Goal: Transaction & Acquisition: Obtain resource

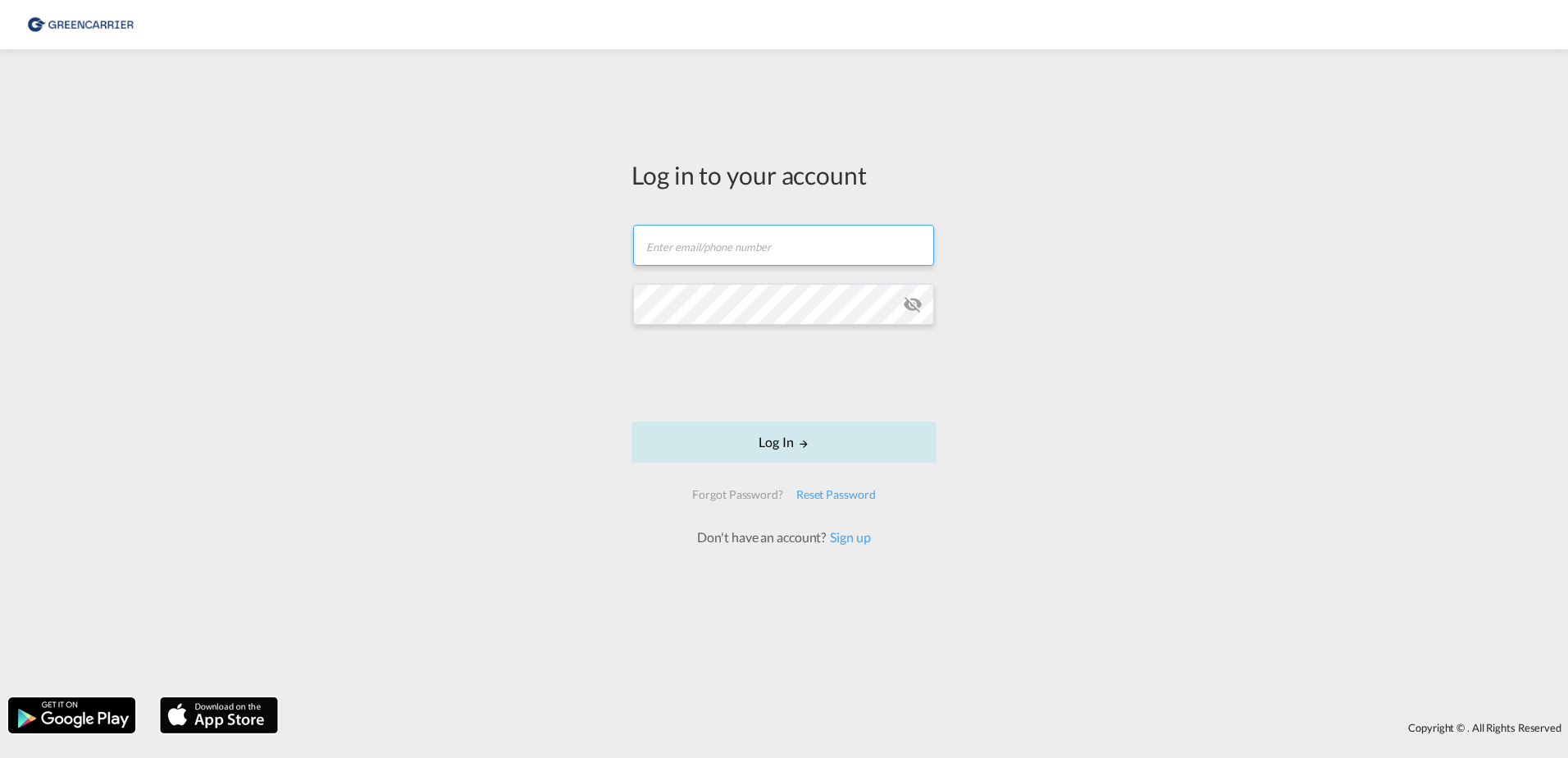
type input "[EMAIL_ADDRESS][DOMAIN_NAME]"
click at [742, 443] on button "Log In" at bounding box center [784, 443] width 305 height 41
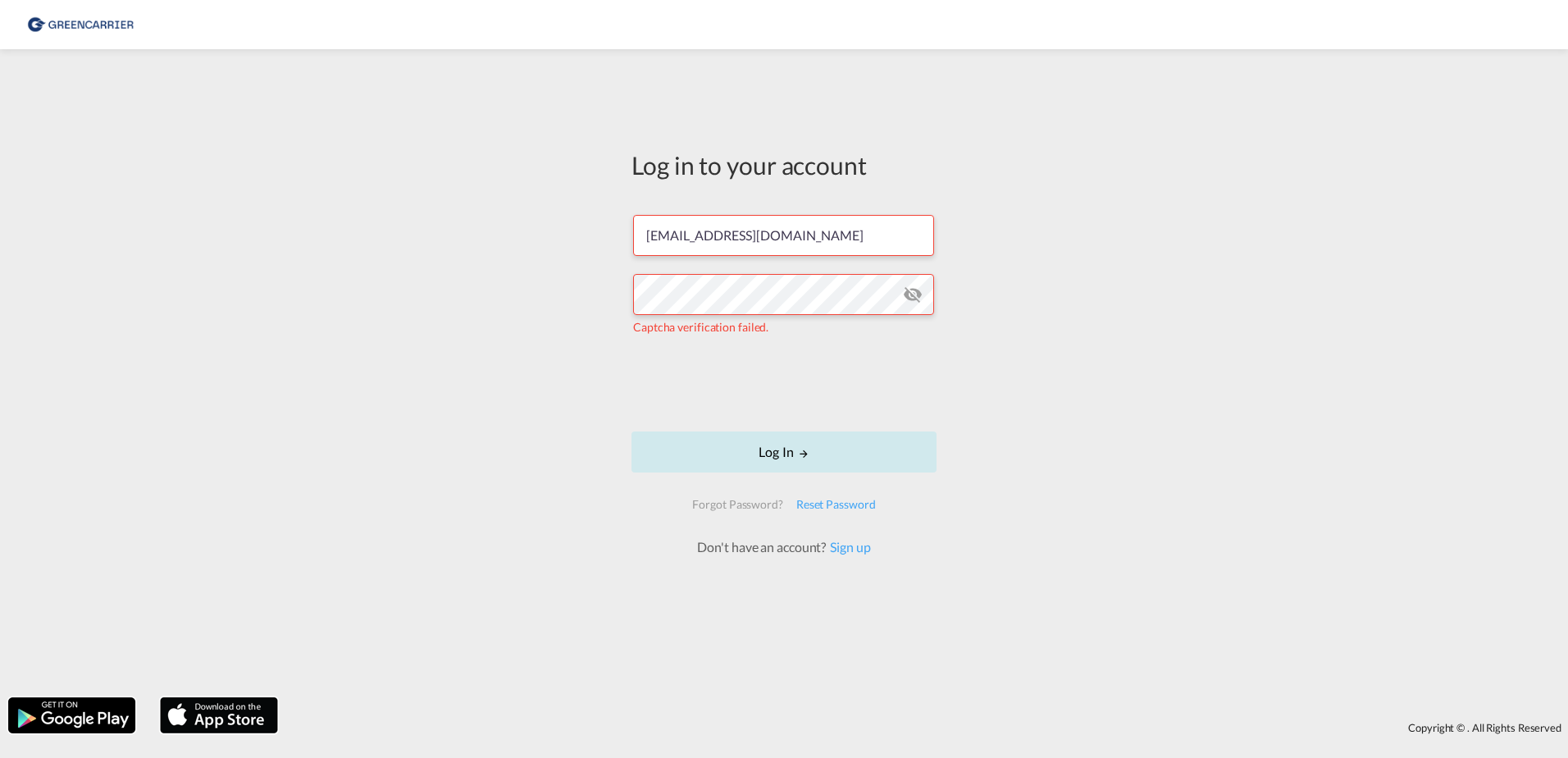
click at [721, 453] on button "Log In" at bounding box center [784, 453] width 305 height 41
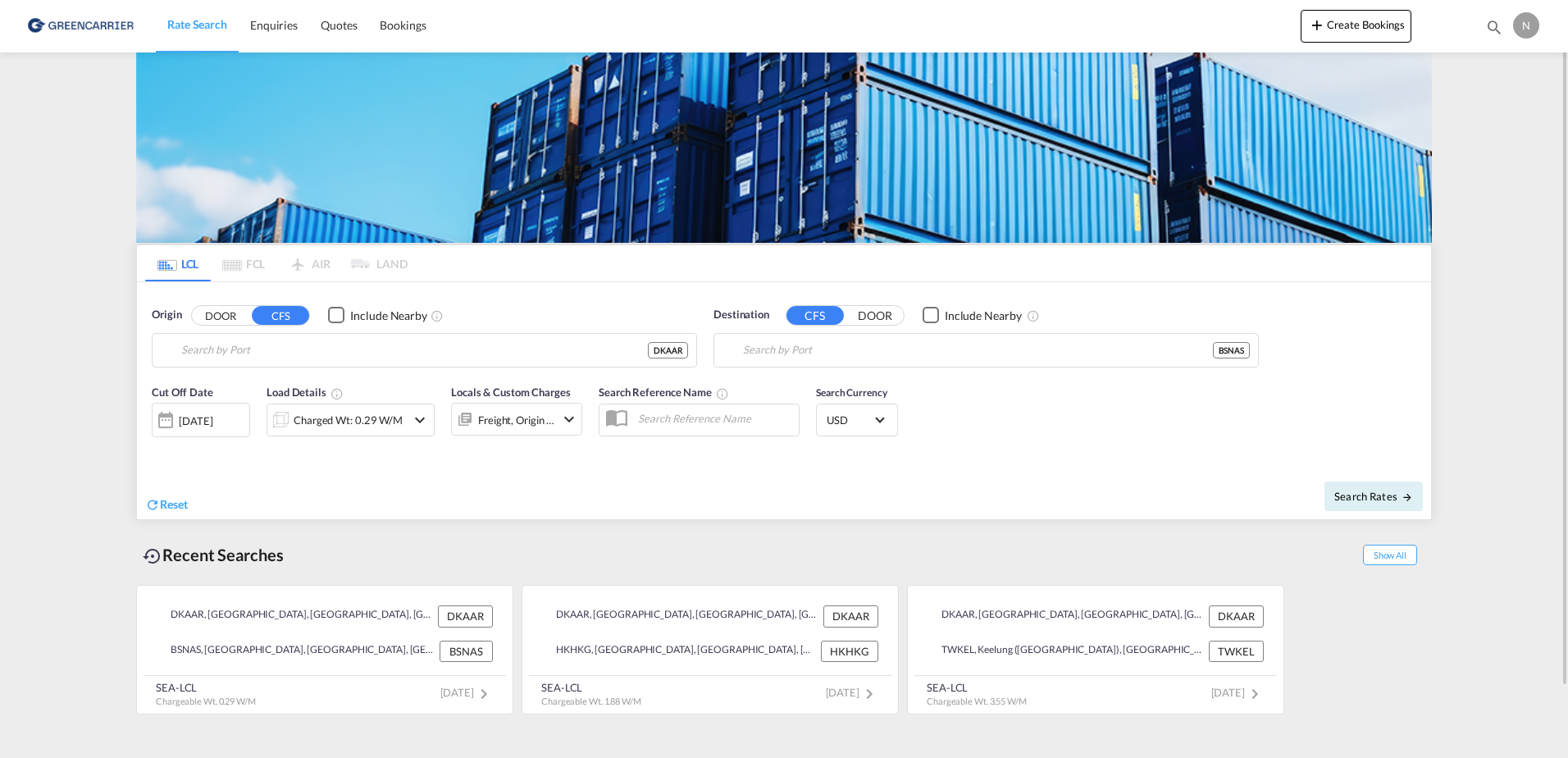
type input "[GEOGRAPHIC_DATA], [GEOGRAPHIC_DATA]"
type input "[GEOGRAPHIC_DATA], BSNAS"
click at [232, 326] on div "Origin DOOR CFS Include Nearby [GEOGRAPHIC_DATA], [GEOGRAPHIC_DATA] DKAAR" at bounding box center [425, 338] width 546 height 61
click at [223, 315] on button "DOOR" at bounding box center [221, 315] width 58 height 19
click at [265, 356] on body "Rate Search Enquiries Quotes Bookings Rate Search Enquiries" at bounding box center [784, 379] width 1568 height 758
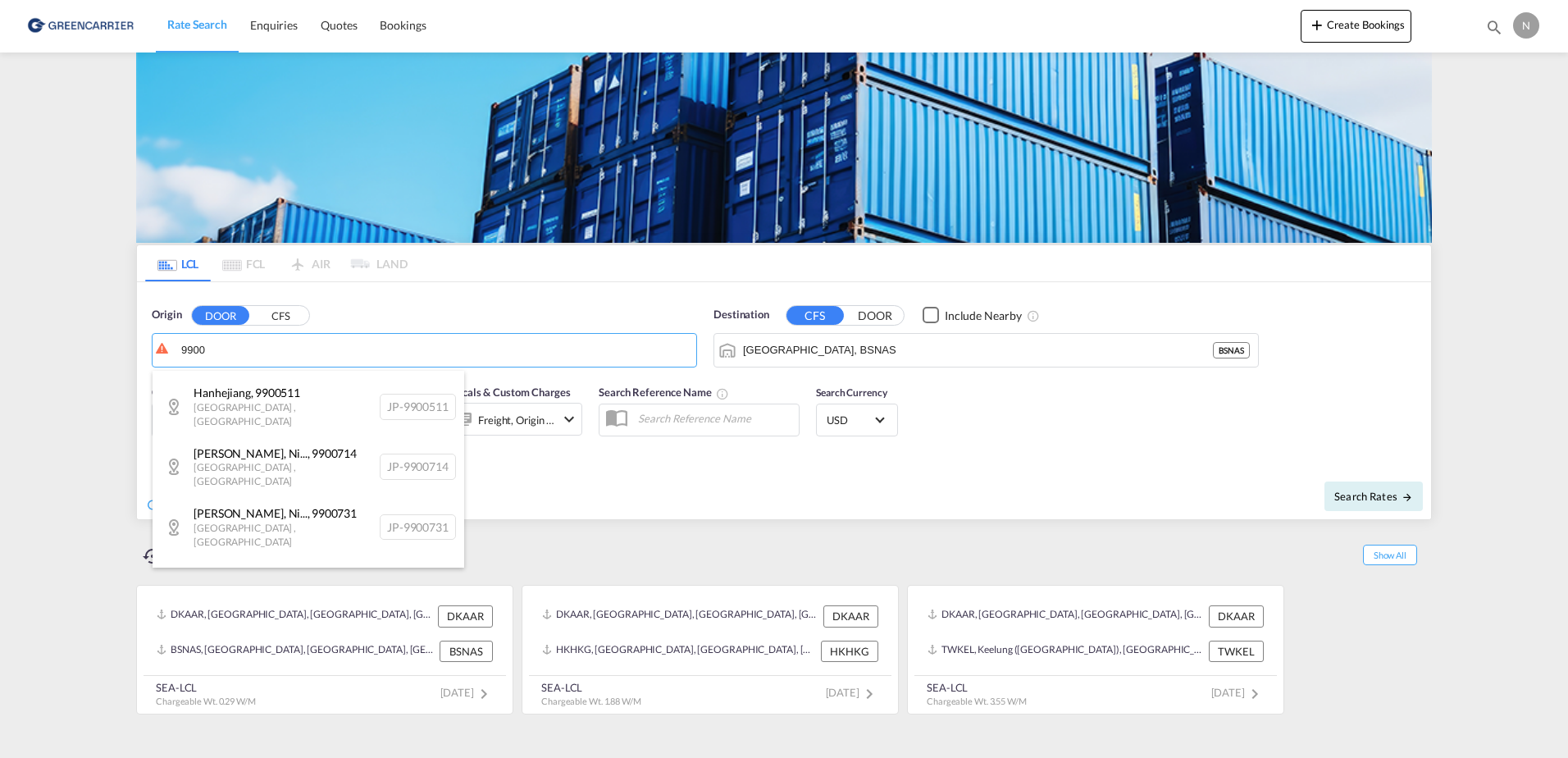
scroll to position [902, 0]
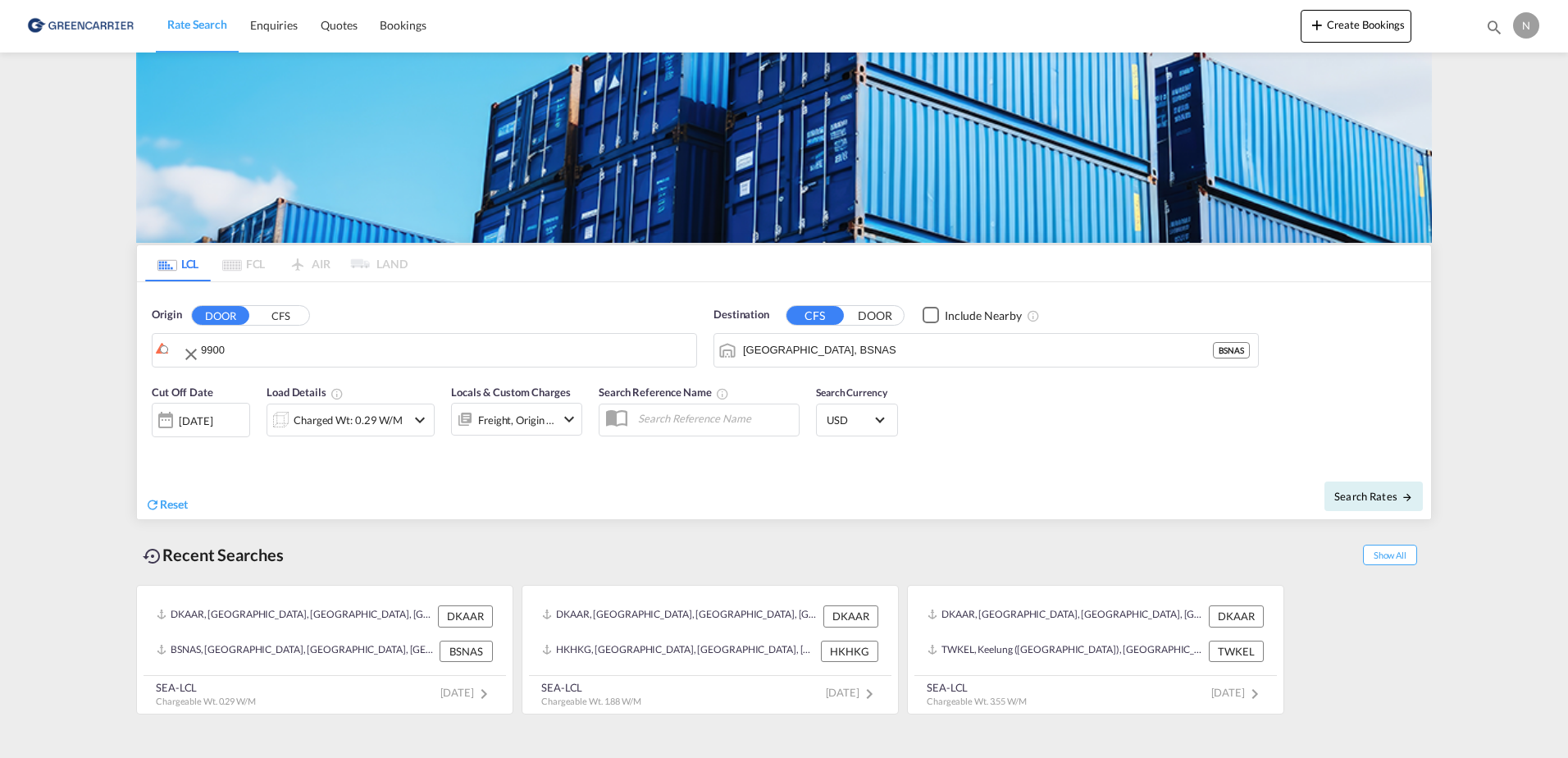
click at [252, 344] on body "Rate Search Enquiries Quotes Bookings Rate Search Enquiries" at bounding box center [784, 379] width 1568 height 758
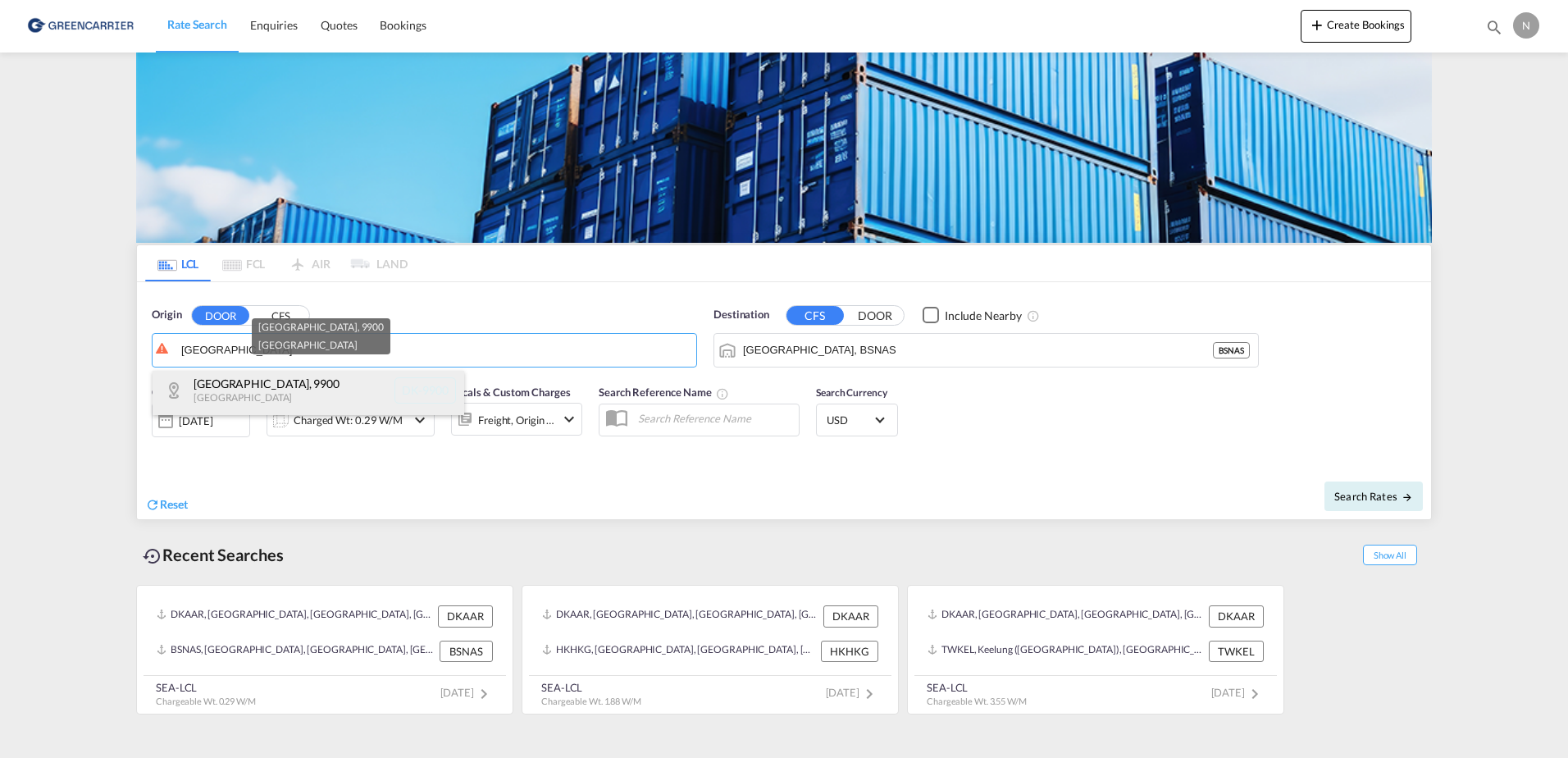
click at [285, 379] on div "[GEOGRAPHIC_DATA] , 9900 [GEOGRAPHIC_DATA] [GEOGRAPHIC_DATA]-9900" at bounding box center [308, 391] width 312 height 49
type input "DK-9900, [GEOGRAPHIC_DATA]"
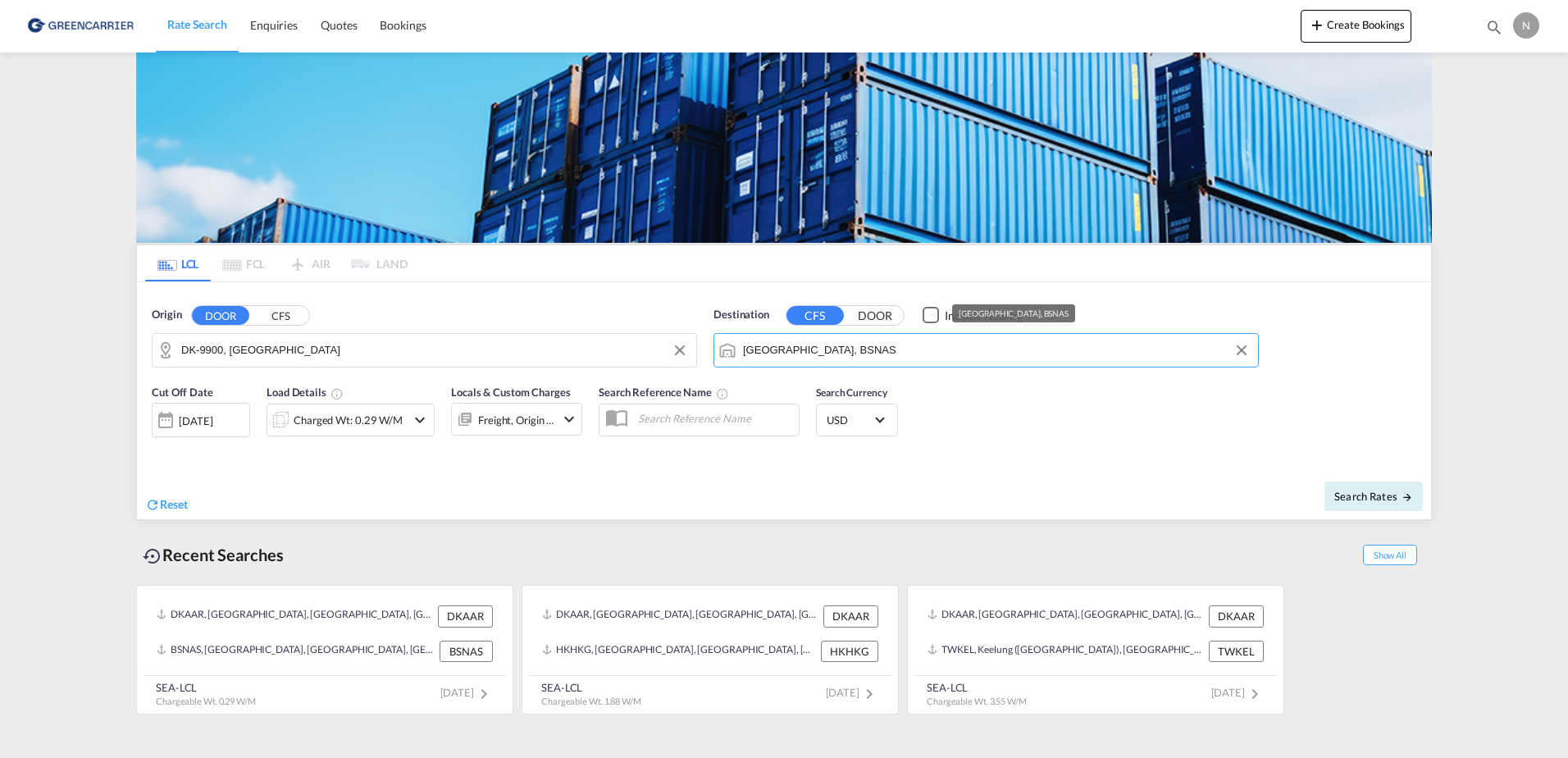
click at [1065, 353] on input "[GEOGRAPHIC_DATA], BSNAS" at bounding box center [996, 350] width 507 height 25
click at [1249, 349] on button "Clear Input" at bounding box center [1241, 350] width 25 height 25
click at [1124, 348] on input "Search by Port" at bounding box center [996, 350] width 507 height 25
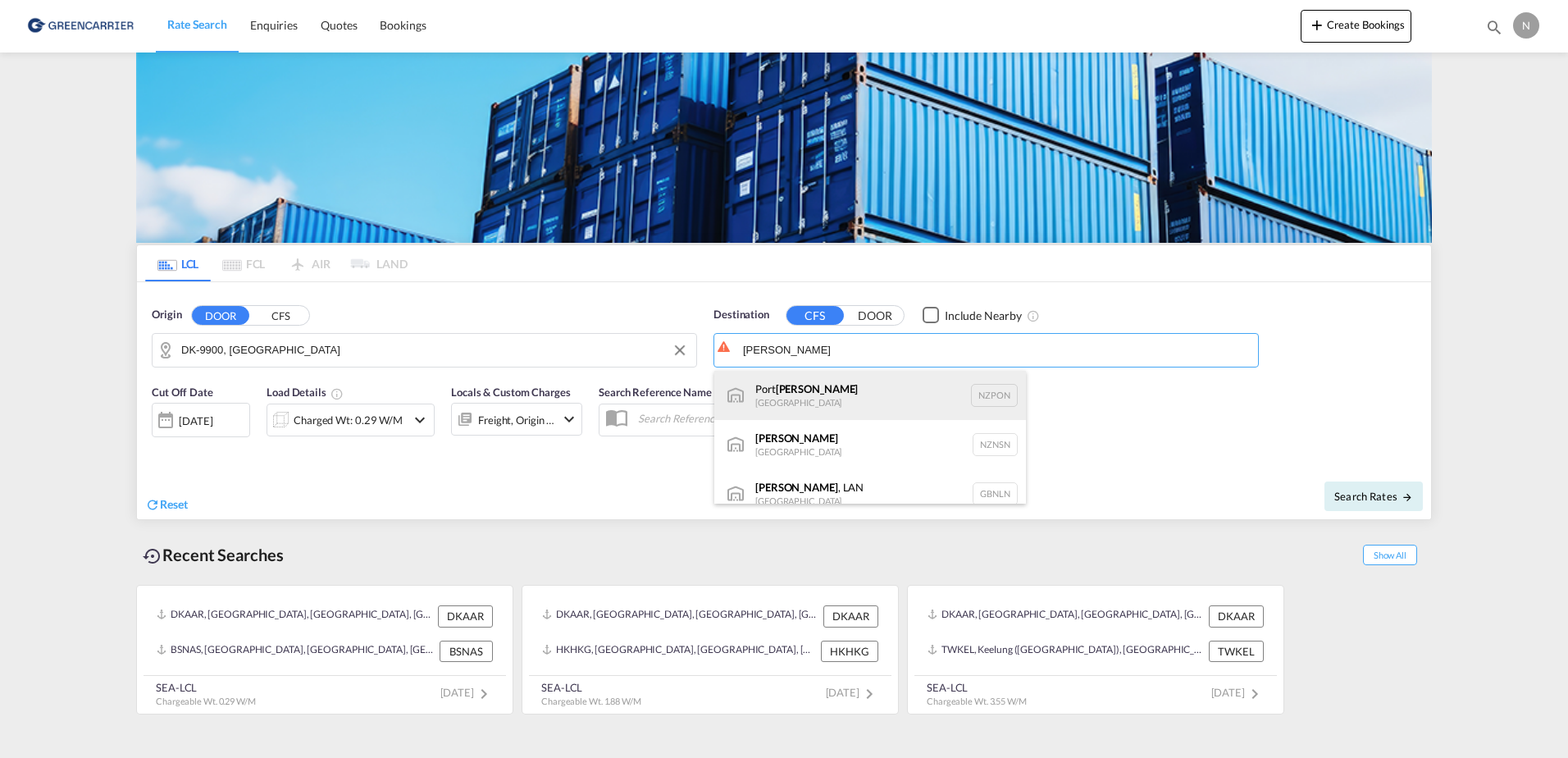
click at [935, 395] on div "[GEOGRAPHIC_DATA][PERSON_NAME] [GEOGRAPHIC_DATA] [GEOGRAPHIC_DATA]" at bounding box center [870, 396] width 312 height 49
type input "[GEOGRAPHIC_DATA][PERSON_NAME], NZPON"
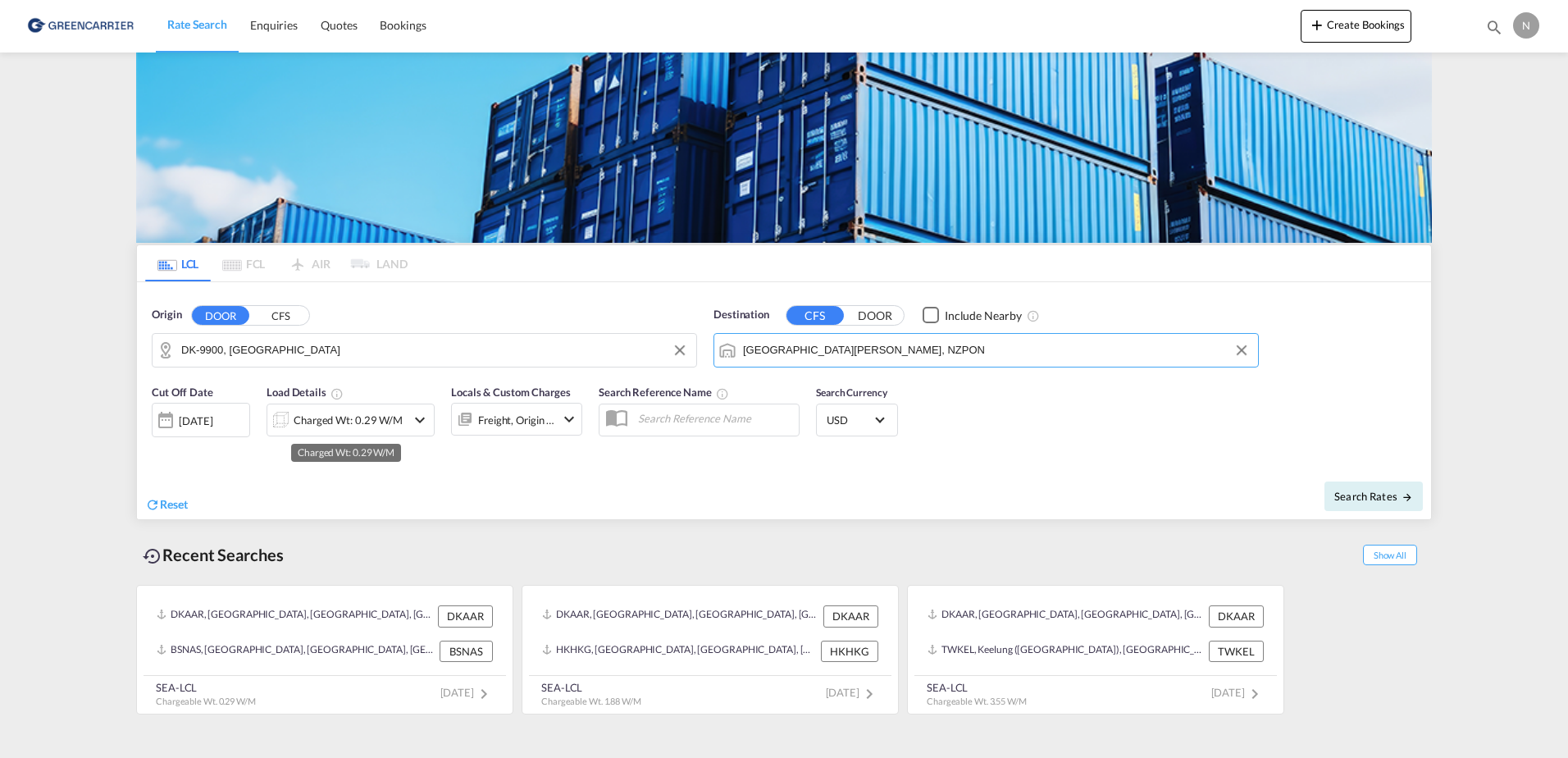
click at [333, 431] on div "Charged Wt: 0.29 W/M" at bounding box center [347, 419] width 109 height 23
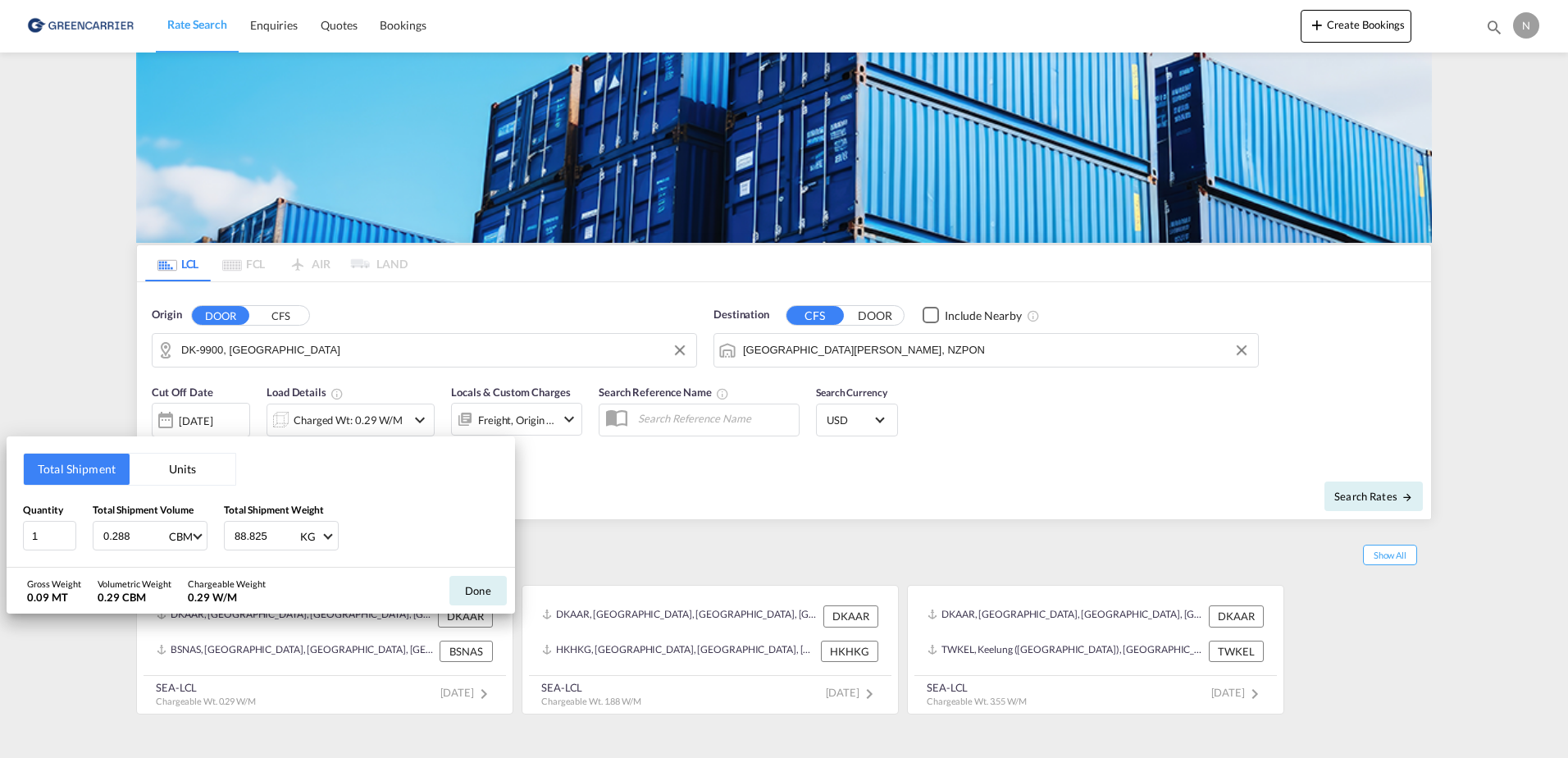
click at [158, 475] on button "Units" at bounding box center [183, 469] width 106 height 31
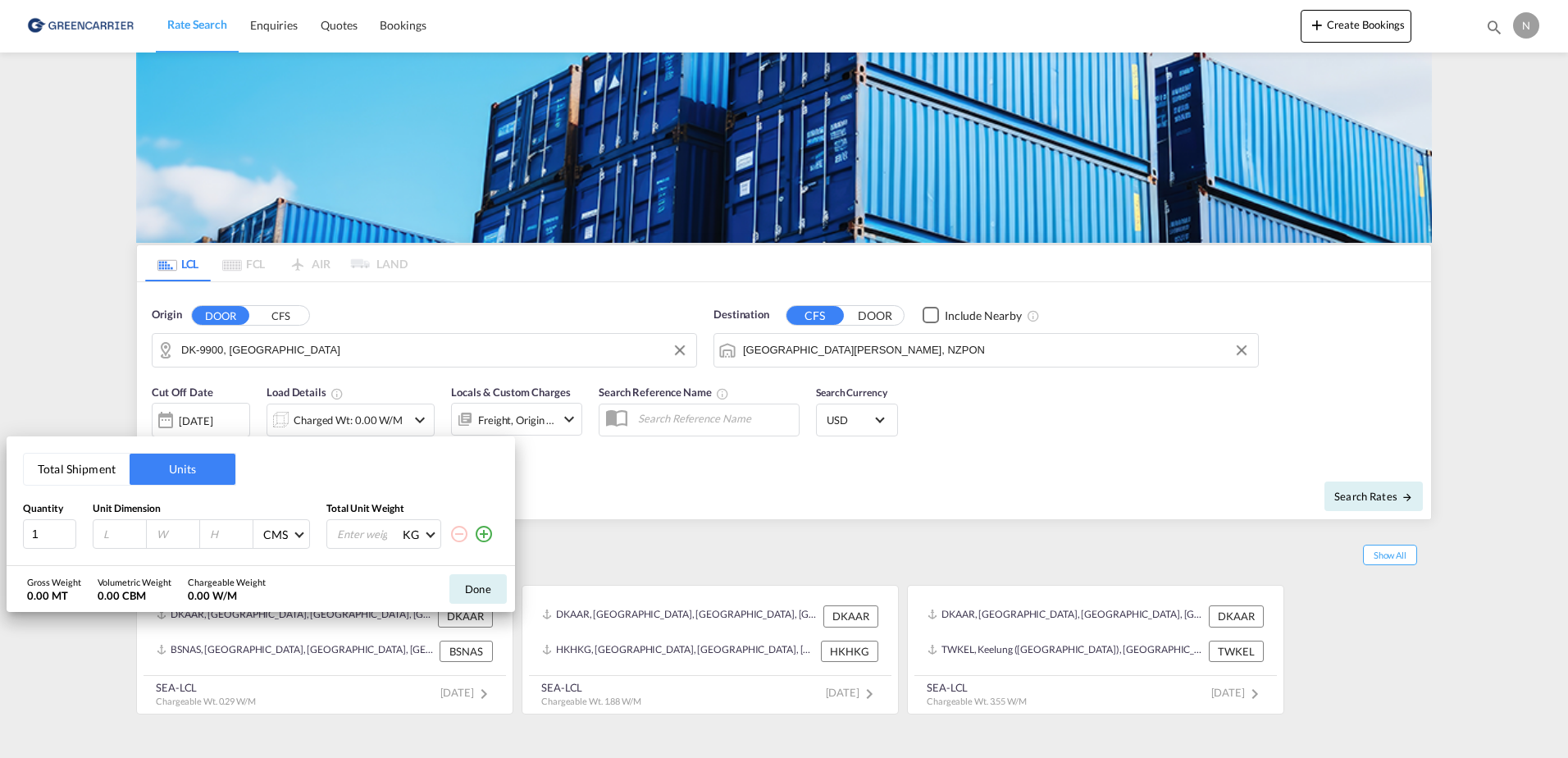
click at [482, 537] on md-icon "icon-plus-circle-outline" at bounding box center [484, 534] width 20 height 20
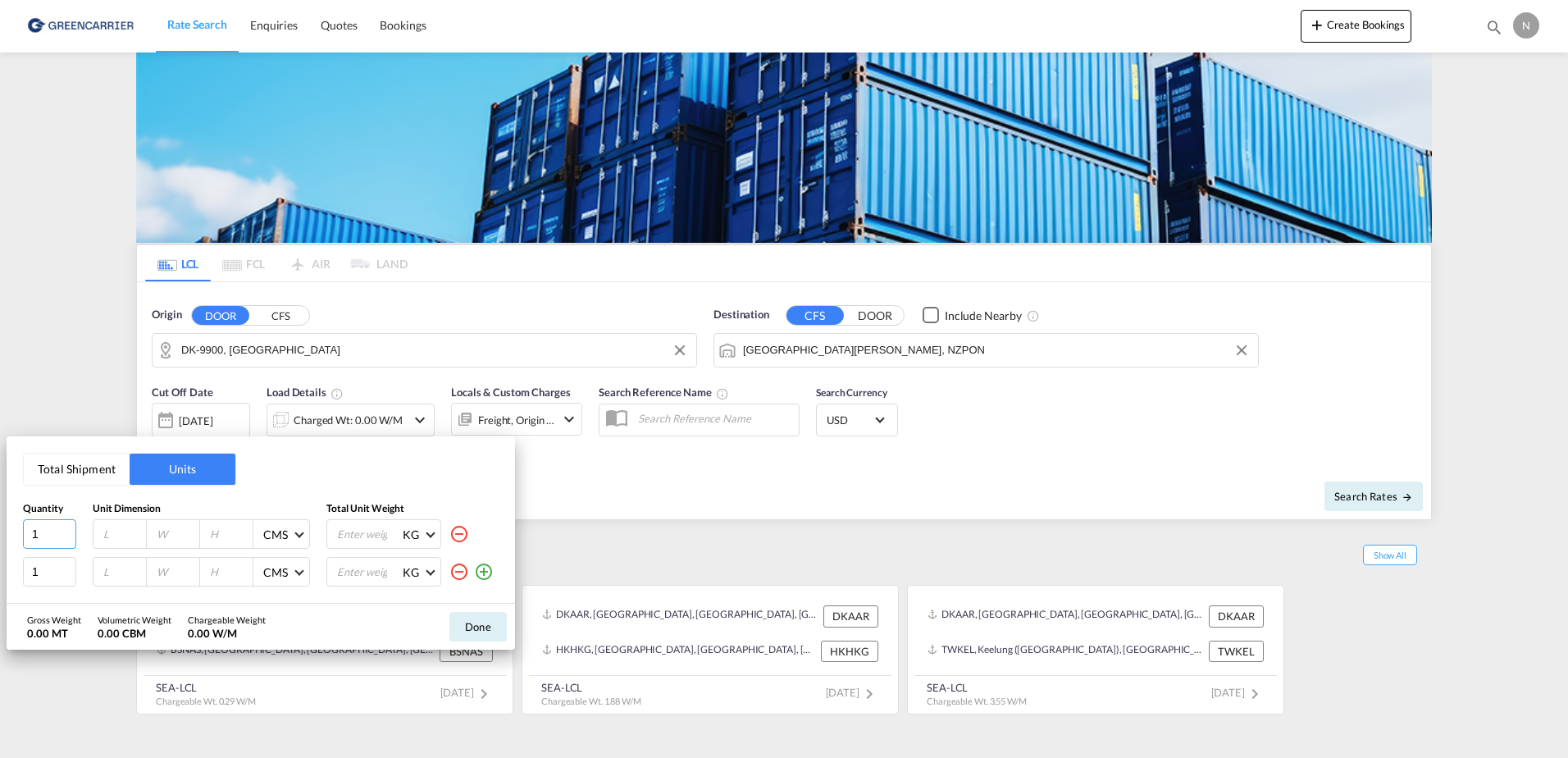
drag, startPoint x: 35, startPoint y: 532, endPoint x: 10, endPoint y: 532, distance: 25.0
click at [10, 532] on div "Total Shipment Units Quantity Unit Dimension Total Unit Weight 1 CMS CMS Inches…" at bounding box center [261, 520] width 508 height 168
type input "3"
type input "120"
type input "80"
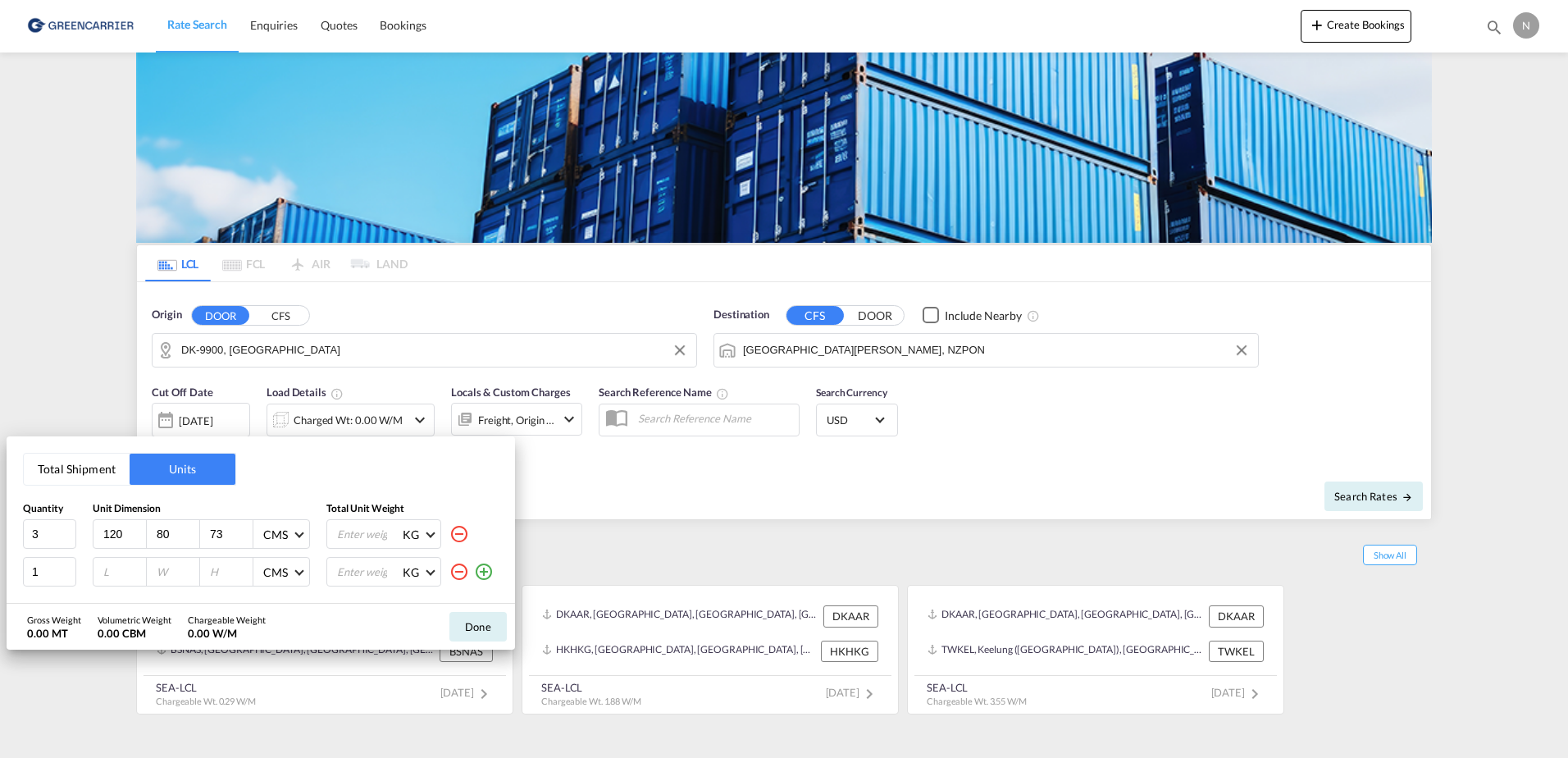
type input "73"
type input "655"
type input "40"
type input "22"
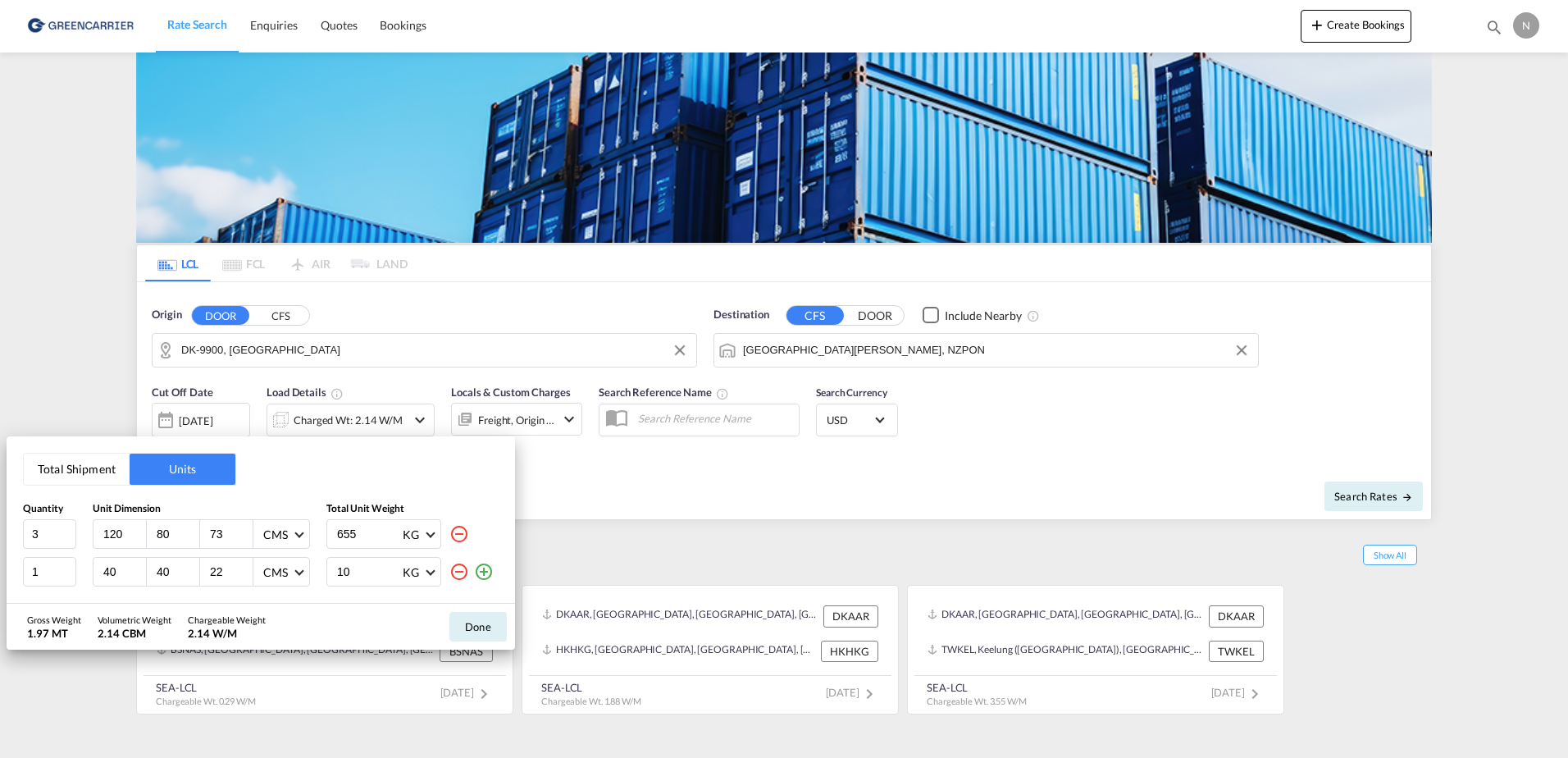
type input "10"
click at [476, 626] on button "Done" at bounding box center [478, 627] width 58 height 29
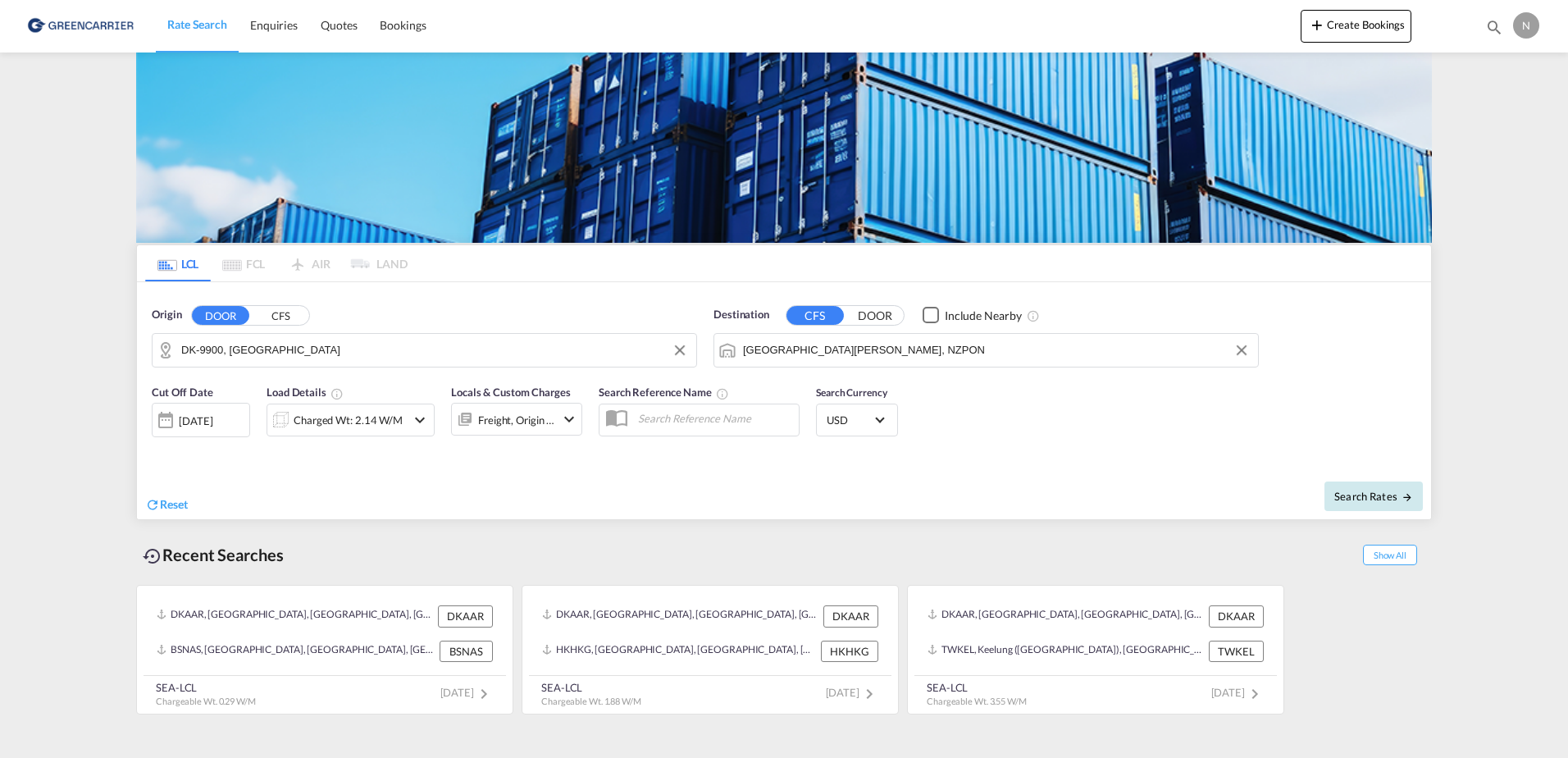
click at [1339, 507] on button "Search Rates" at bounding box center [1374, 497] width 98 height 29
type input "9900 to NZPON / [DATE]"
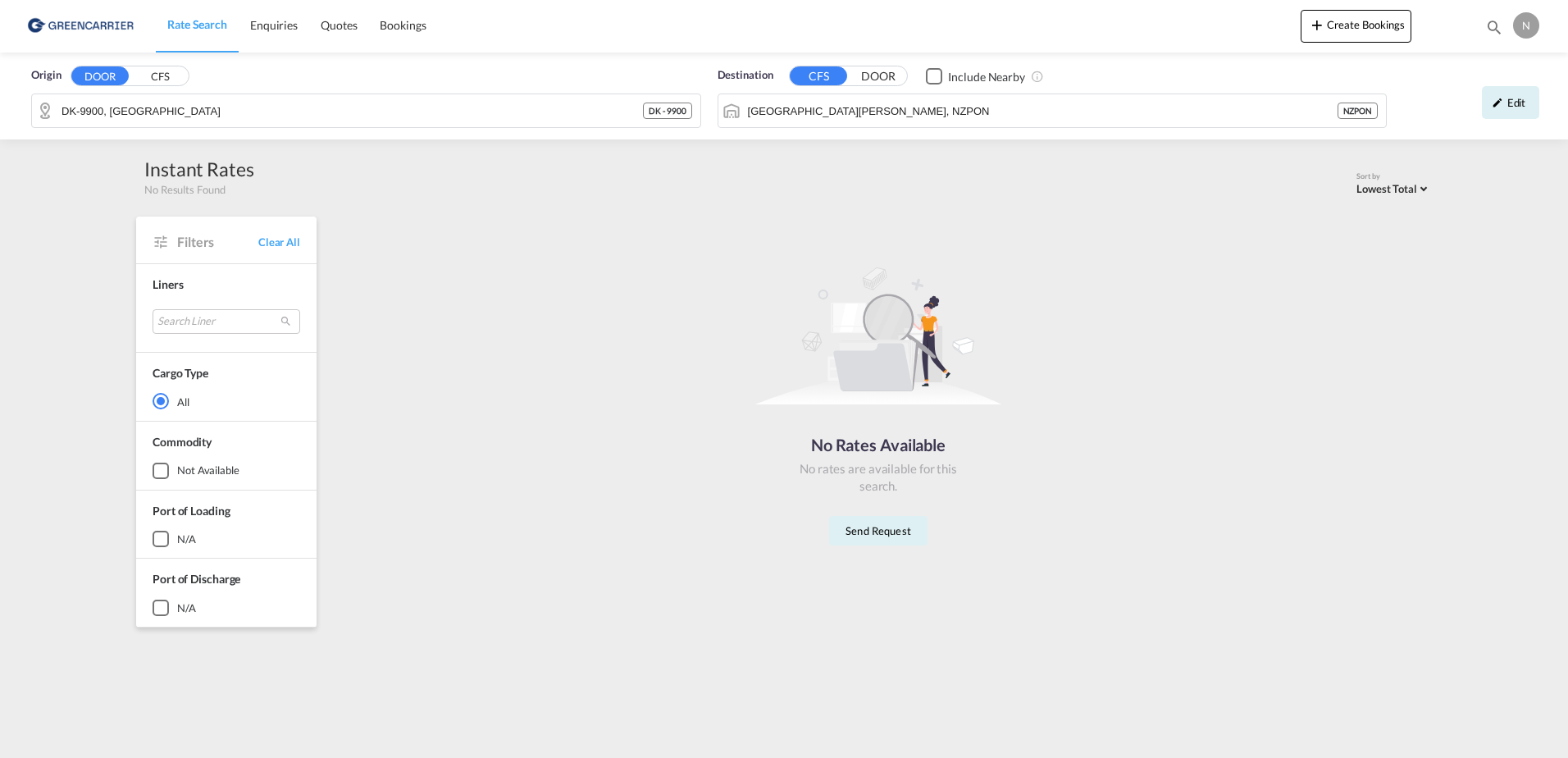
drag, startPoint x: 1230, startPoint y: 370, endPoint x: 941, endPoint y: 284, distance: 301.5
click at [992, 303] on div "No Rates Available No rates are available for this search. Send Request" at bounding box center [878, 400] width 1094 height 351
drag, startPoint x: 693, startPoint y: 215, endPoint x: 531, endPoint y: 203, distance: 162.4
click at [648, 203] on div "rates loading Rates loading No rates are available for the selected Filter. No …" at bounding box center [878, 418] width 1107 height 434
